Goal: Ask a question

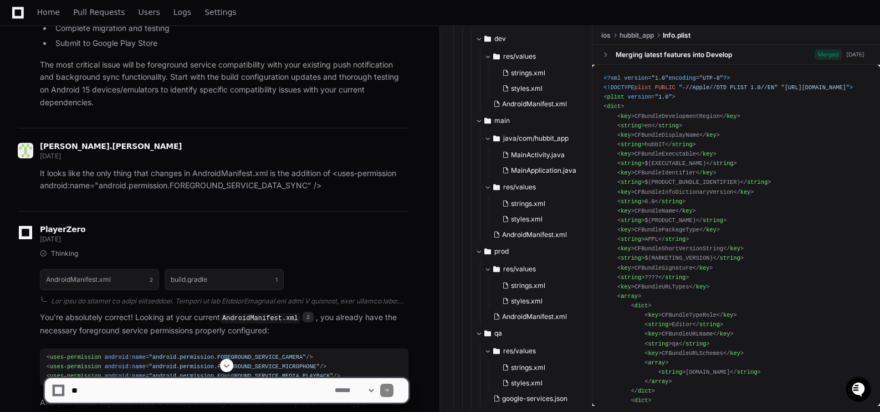
scroll to position [1551, 0]
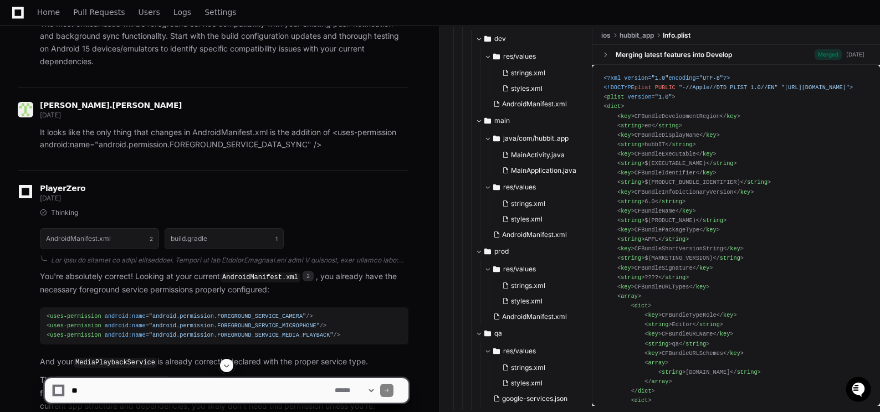
click at [224, 362] on span at bounding box center [226, 365] width 9 height 9
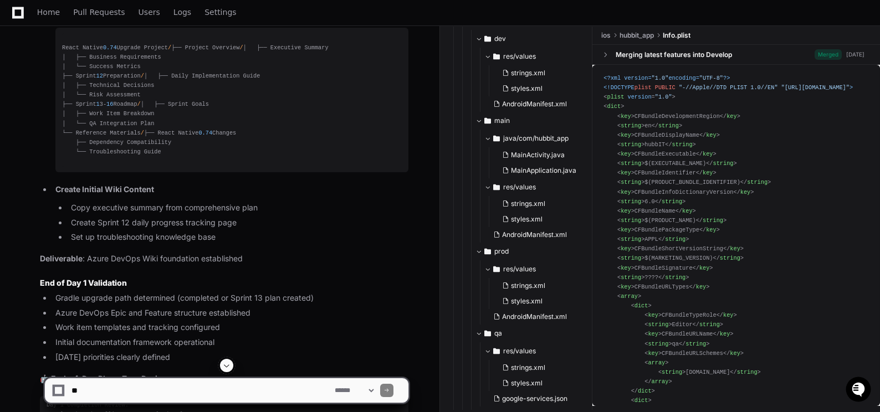
scroll to position [63094, 0]
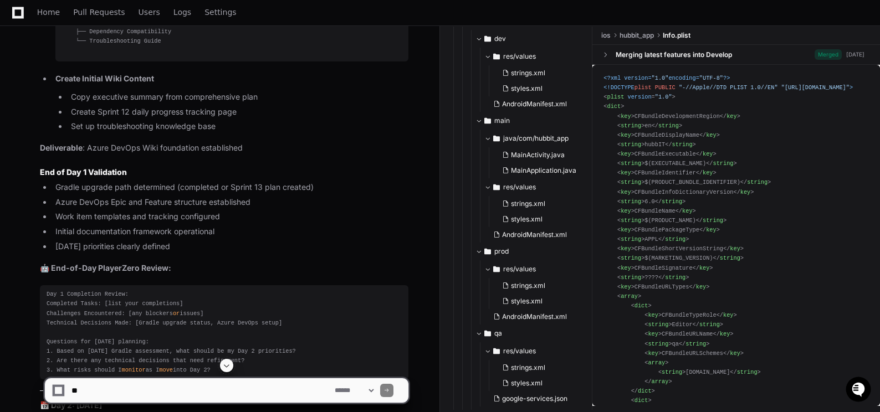
click at [225, 365] on span at bounding box center [226, 365] width 9 height 9
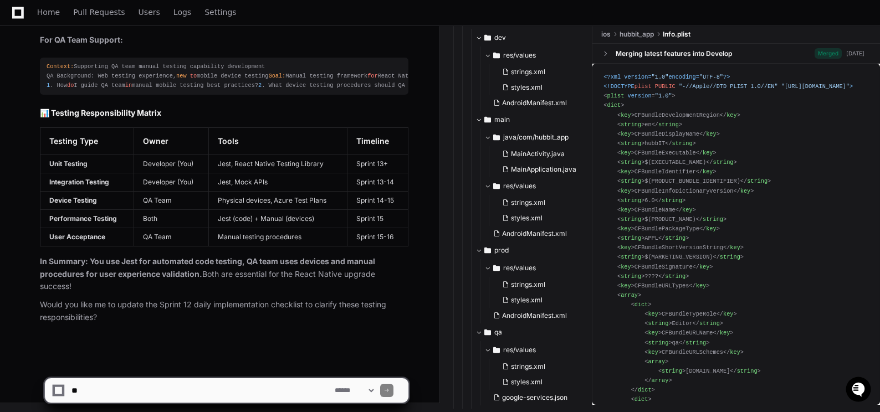
scroll to position [86694, 0]
click at [99, 389] on textarea at bounding box center [200, 390] width 263 height 24
click at [101, 389] on textarea at bounding box center [200, 390] width 263 height 24
click at [130, 392] on textarea at bounding box center [200, 390] width 263 height 24
type textarea "**********"
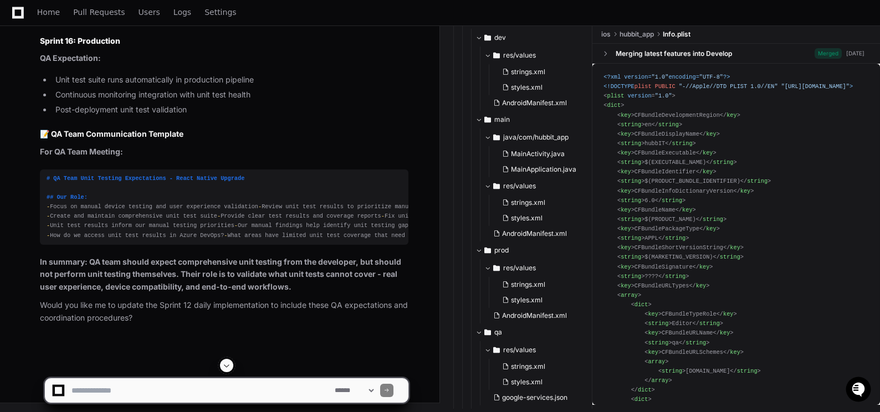
scroll to position [88098, 0]
click at [228, 362] on span at bounding box center [226, 365] width 9 height 9
